Goal: Information Seeking & Learning: Learn about a topic

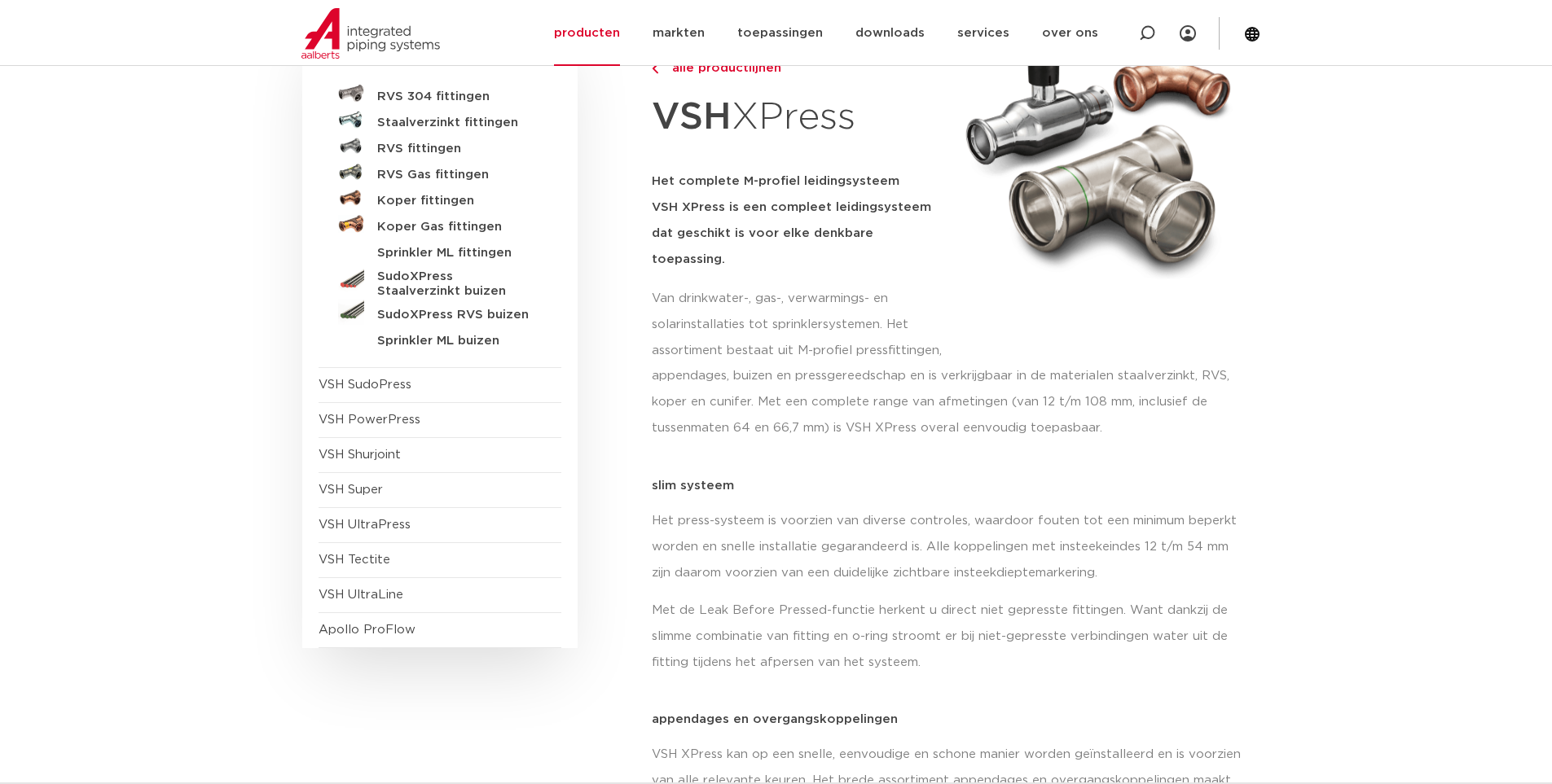
scroll to position [82, 0]
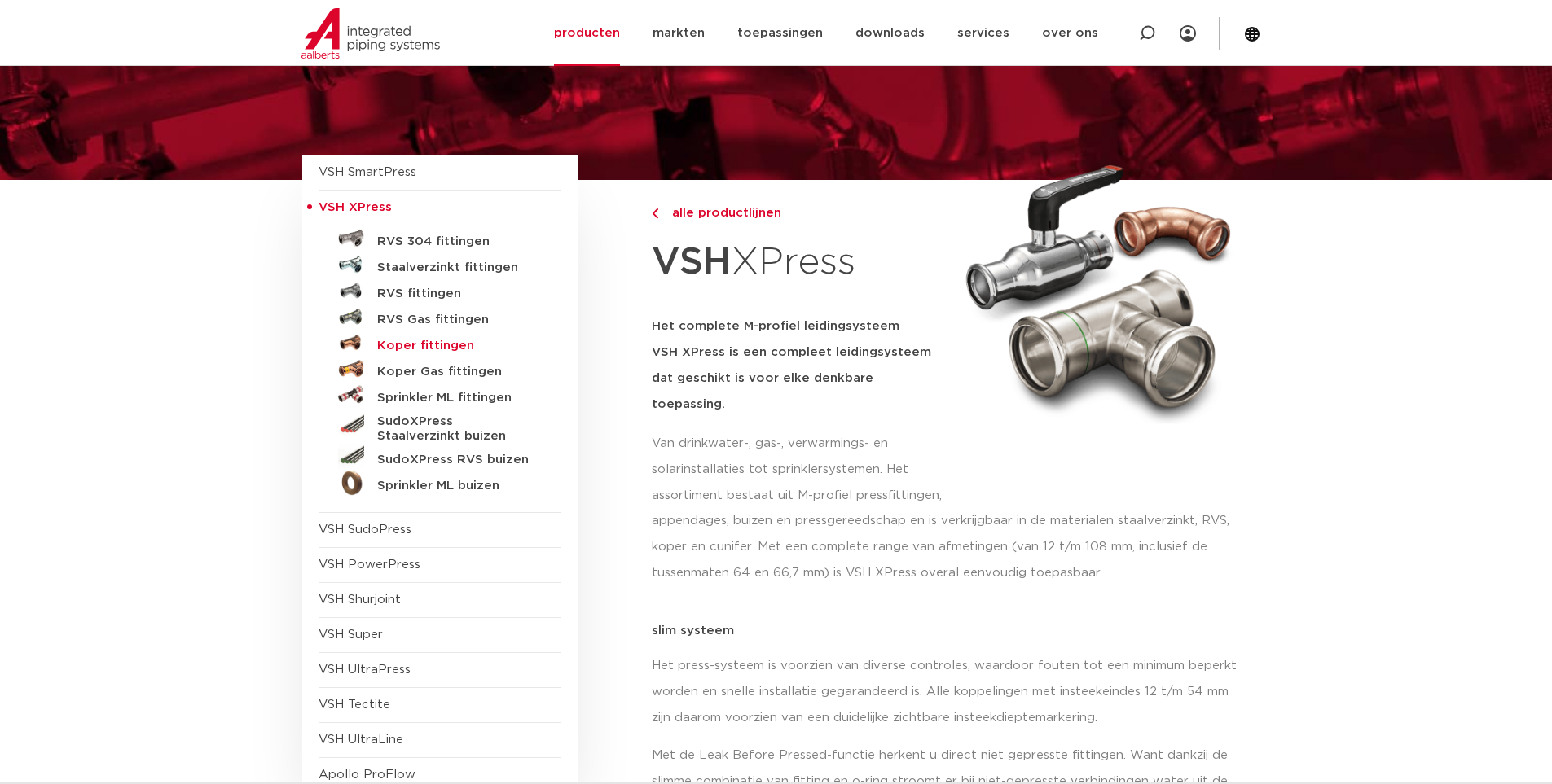
click at [431, 345] on h5 "Koper fittingen" at bounding box center [458, 346] width 161 height 15
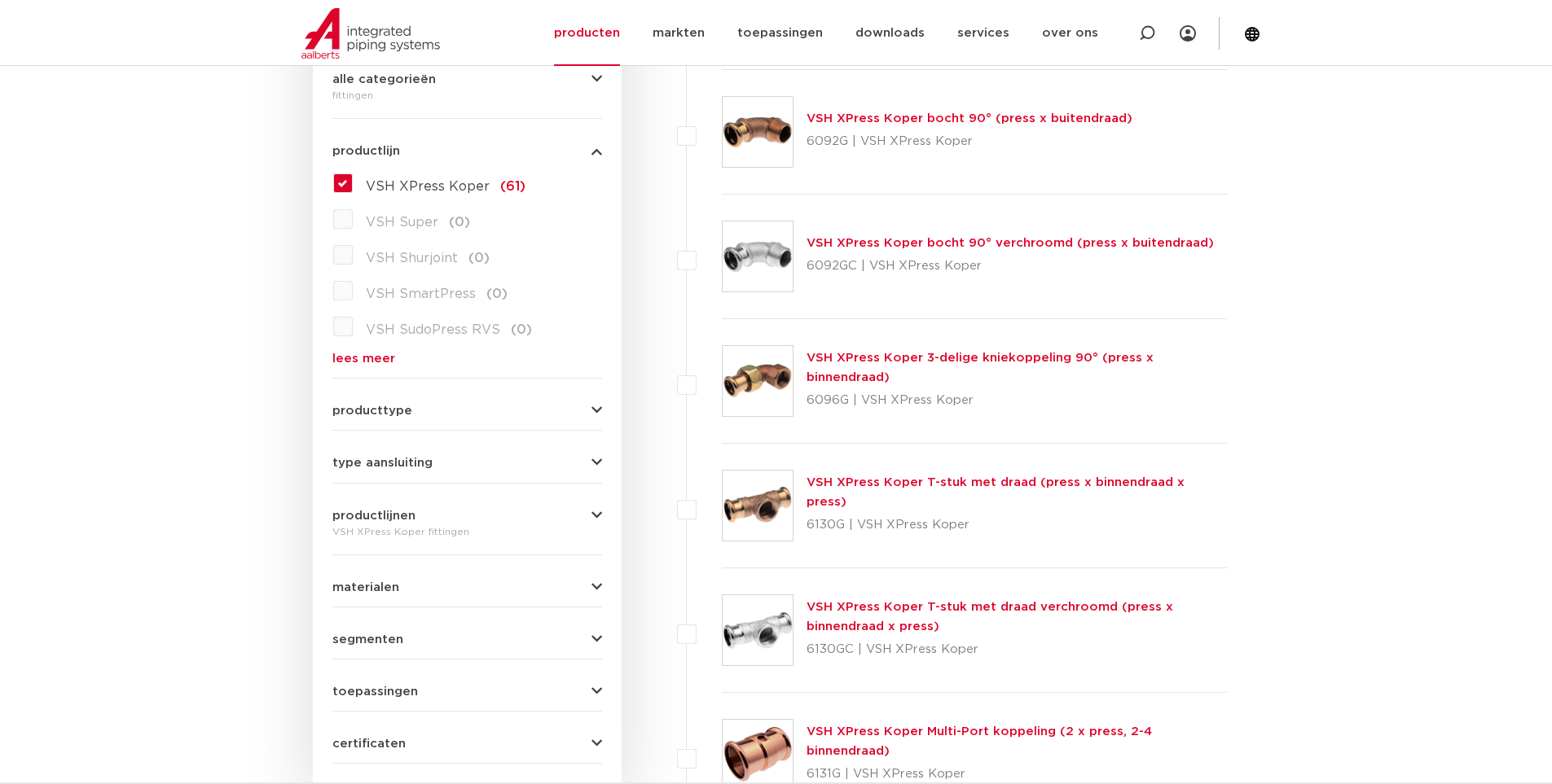
scroll to position [407, 0]
click at [471, 468] on button "type aansluiting" at bounding box center [467, 462] width 269 height 12
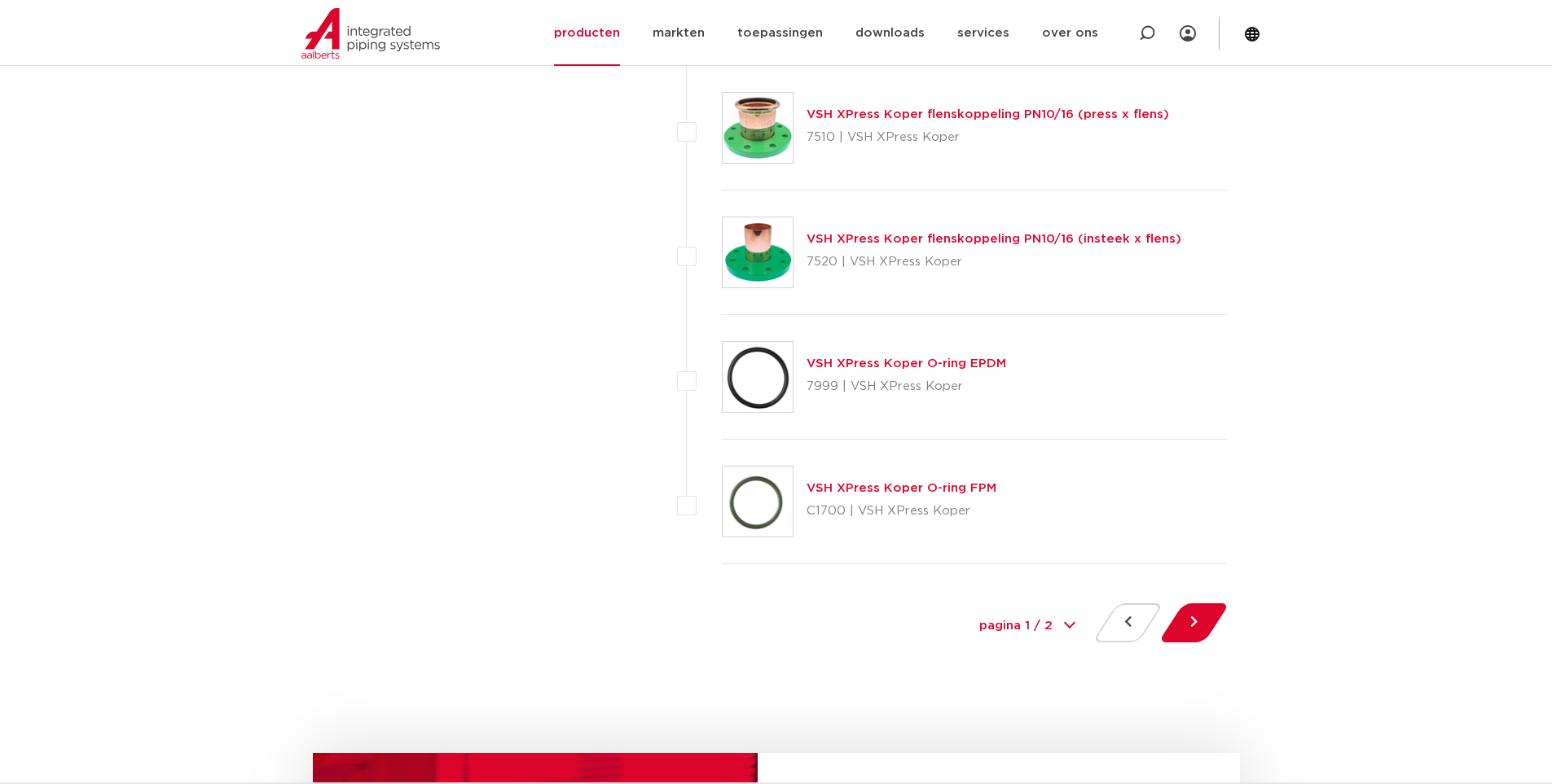
scroll to position [7331, 0]
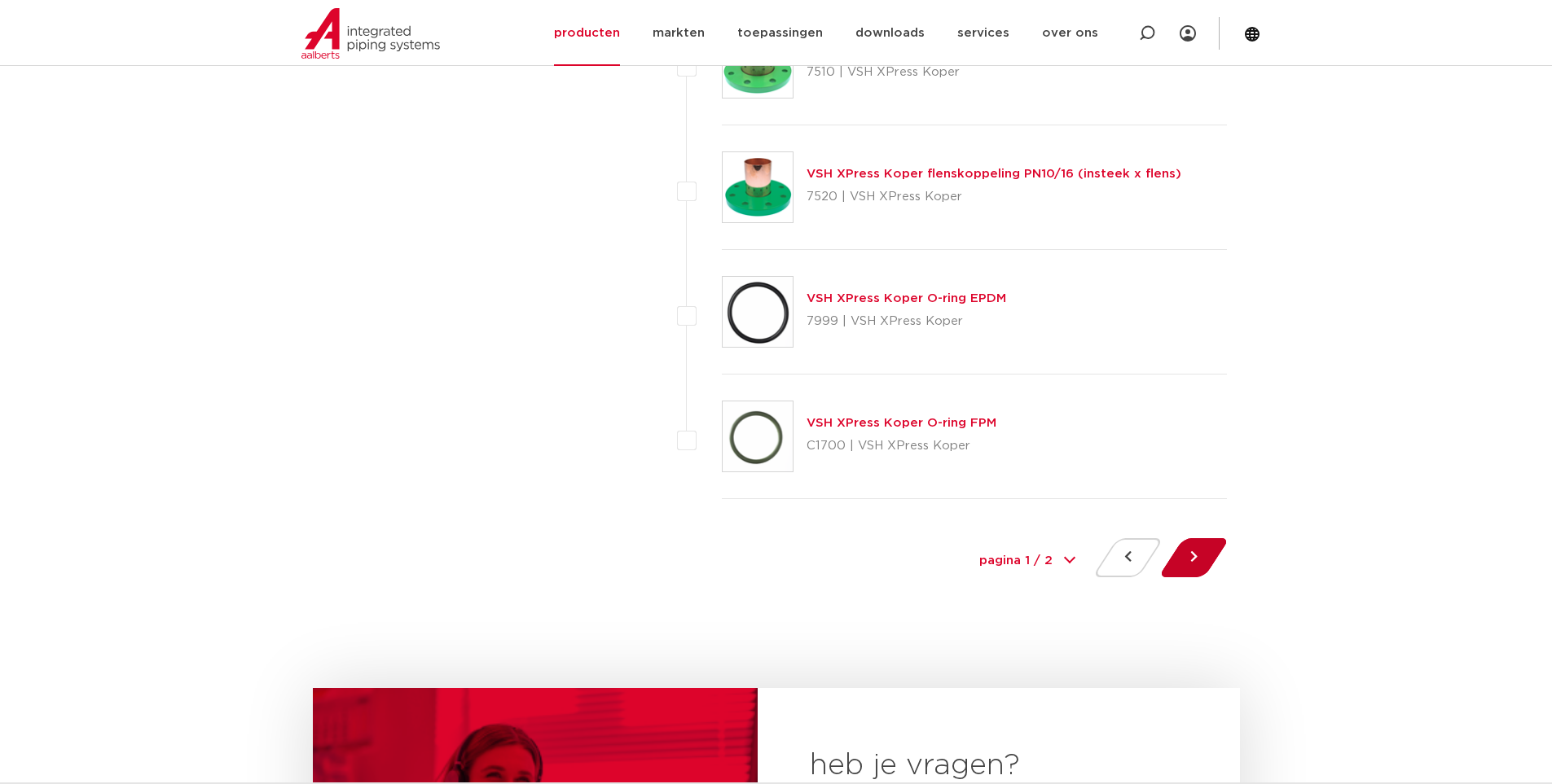
click at [1188, 561] on button at bounding box center [1193, 557] width 46 height 39
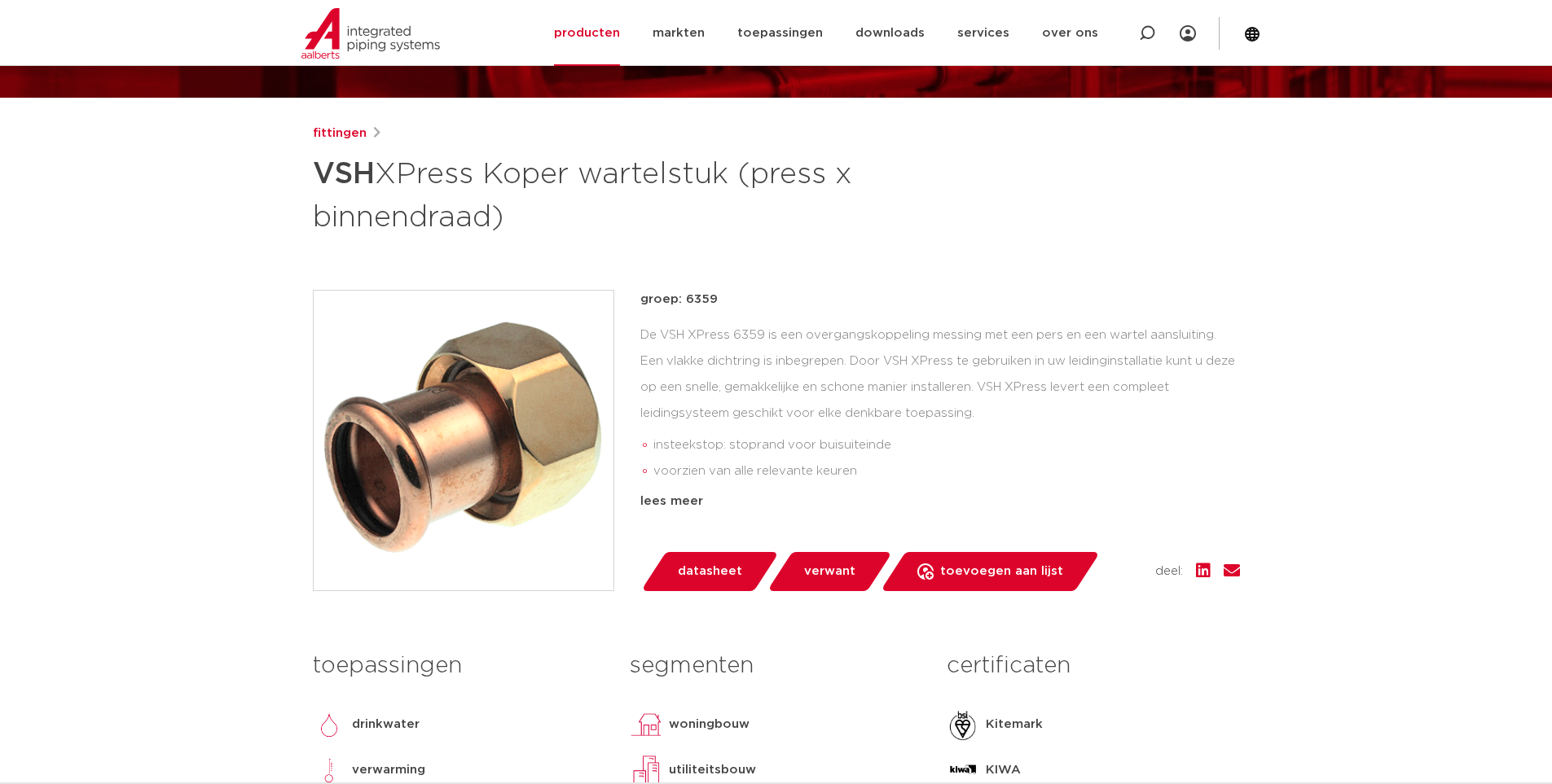
scroll to position [163, 0]
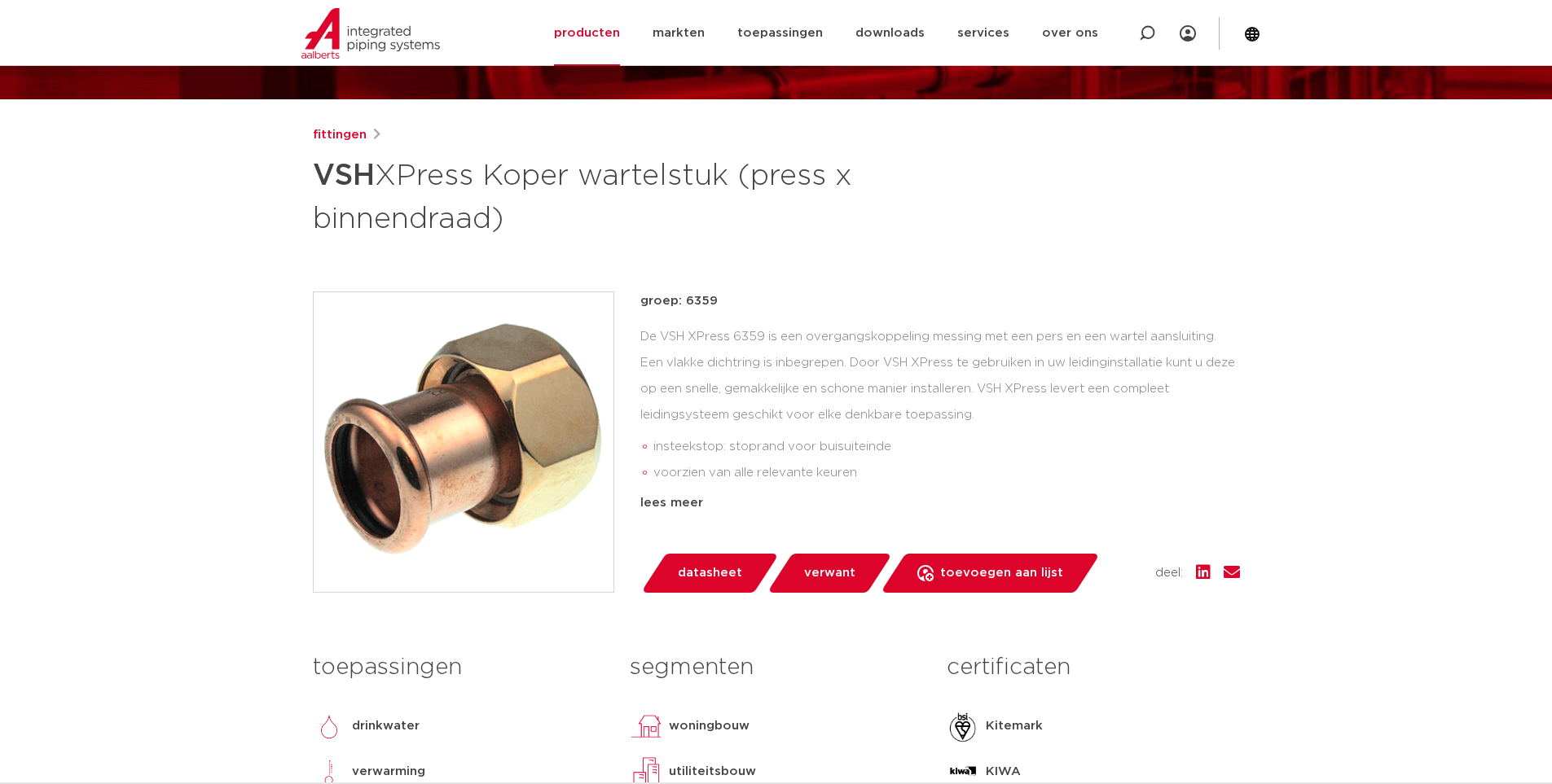
click at [695, 303] on p "groep: 6359" at bounding box center [939, 302] width 599 height 20
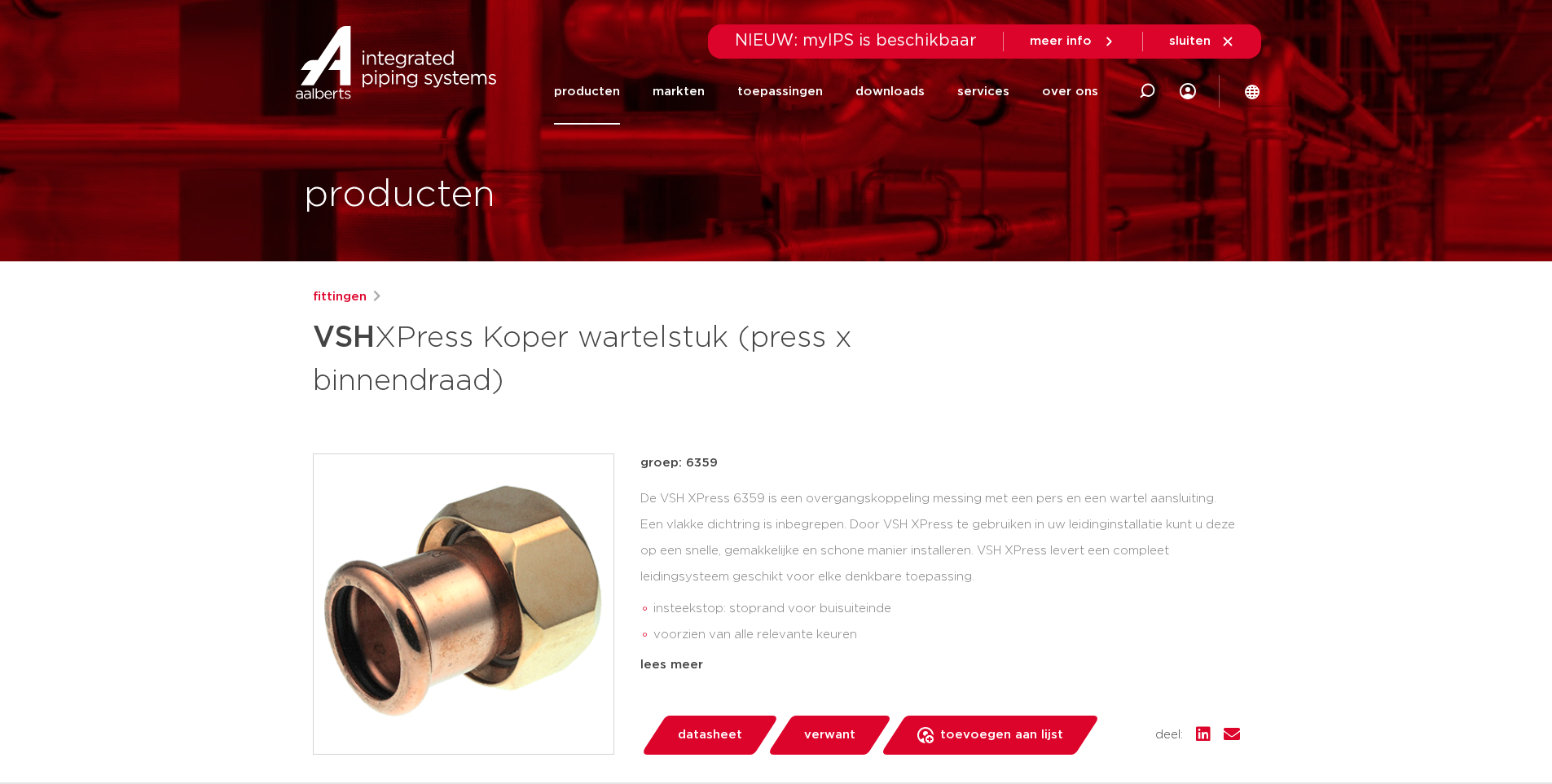
scroll to position [0, 0]
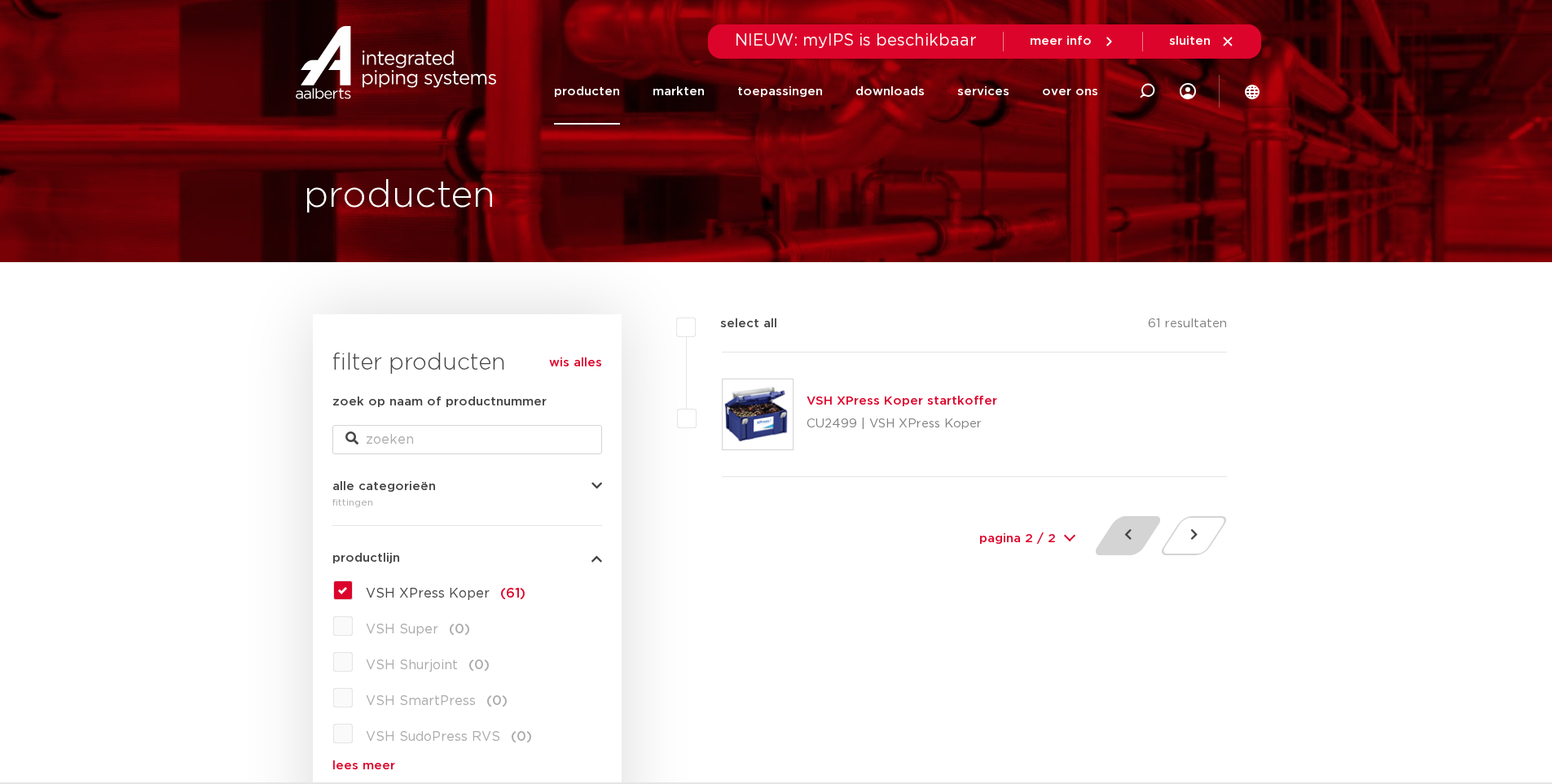
click at [1127, 537] on button at bounding box center [1128, 536] width 46 height 39
